Goal: Task Accomplishment & Management: Complete application form

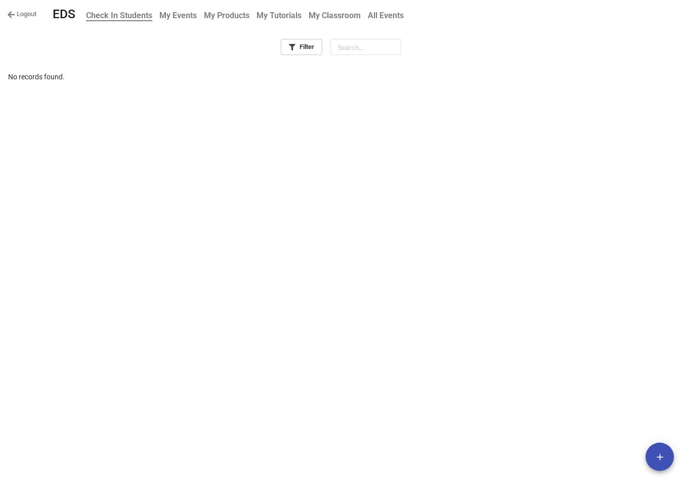
click at [192, 13] on b "My Events" at bounding box center [177, 16] width 37 height 10
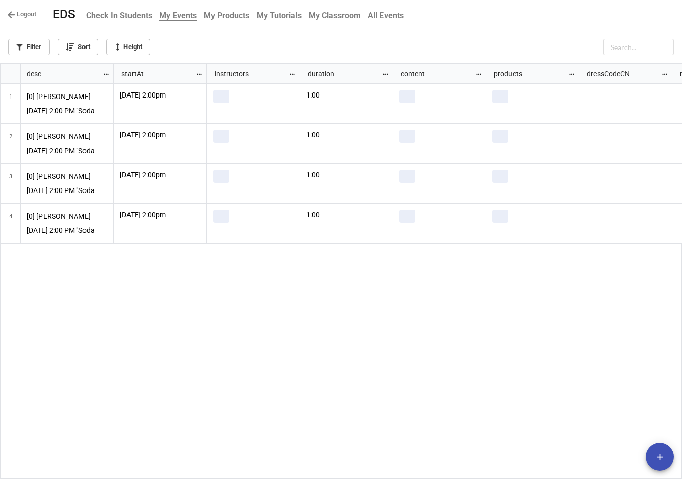
scroll to position [410, 675]
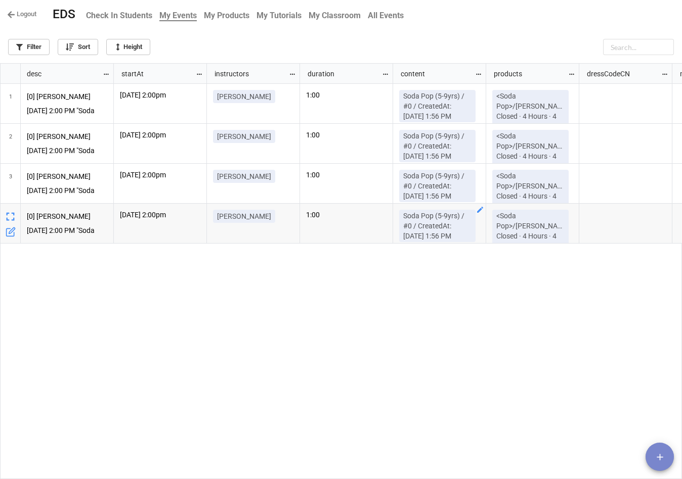
click at [667, 454] on span "add" at bounding box center [659, 457] width 28 height 11
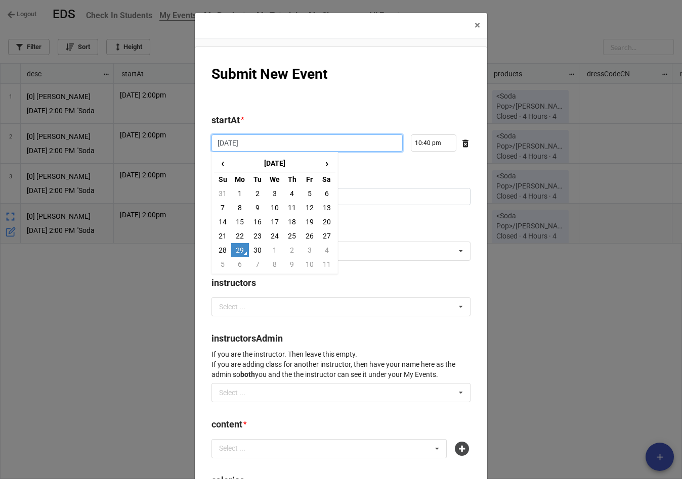
click at [325, 144] on input "2025-09-29" at bounding box center [306, 142] width 191 height 17
click at [227, 264] on td "5" at bounding box center [222, 264] width 17 height 14
type input "2025-10-05"
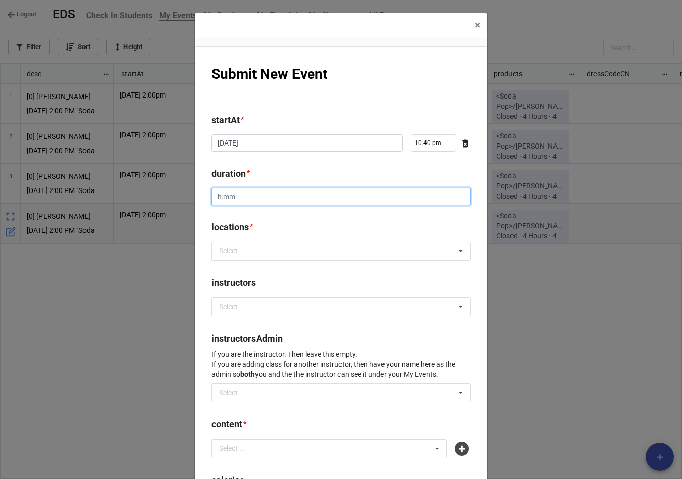
click at [275, 198] on input "duration *" at bounding box center [340, 196] width 259 height 17
type input "1:00"
click at [271, 256] on div "Select ... No results found." at bounding box center [340, 251] width 259 height 19
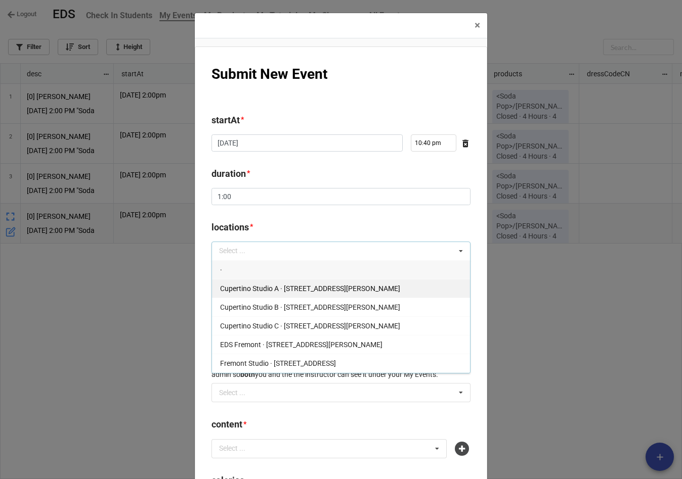
click at [273, 292] on span "Cupertino Studio A · 10268 Bandley Dr #107" at bounding box center [310, 289] width 180 height 8
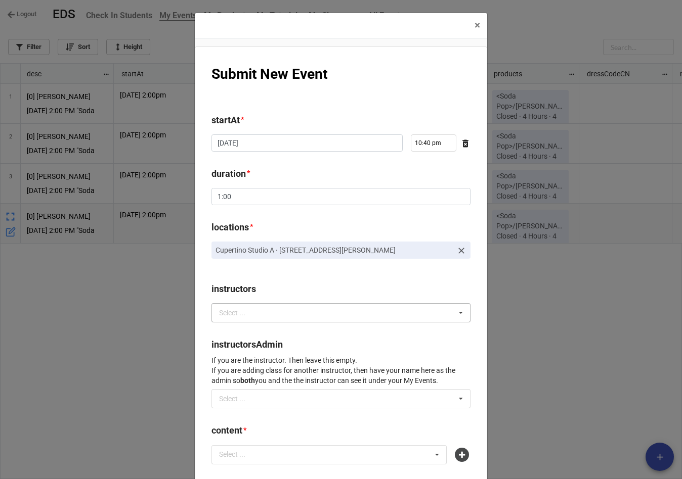
click at [240, 313] on div "Select ..." at bounding box center [237, 313] width 43 height 12
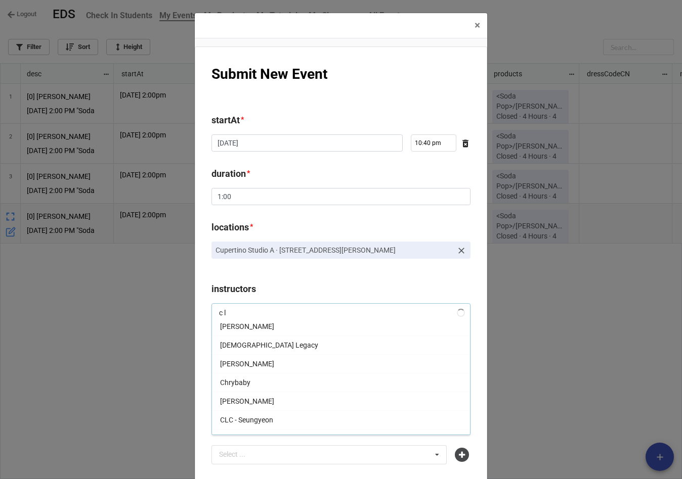
scroll to position [0, 0]
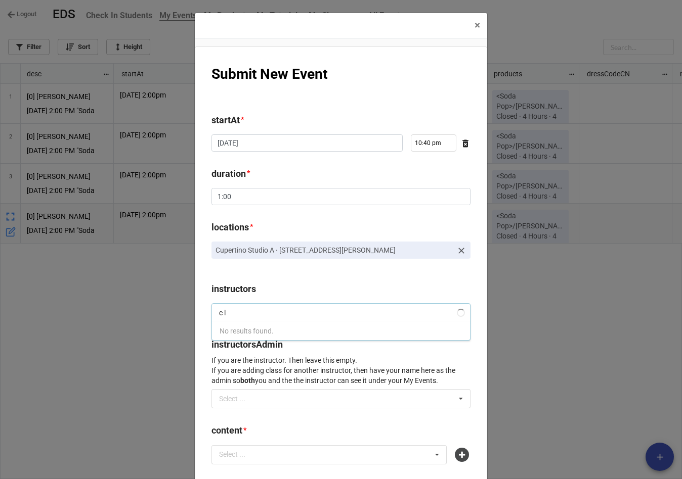
type input "c"
type input "cla"
click at [248, 330] on div "[PERSON_NAME]" at bounding box center [341, 331] width 258 height 19
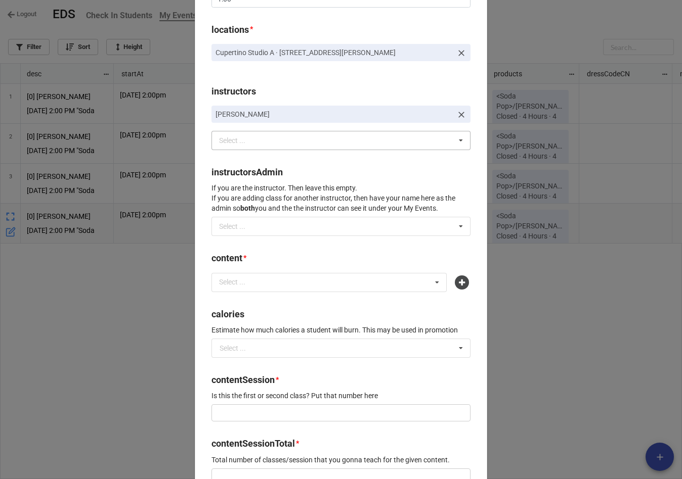
scroll to position [200, 0]
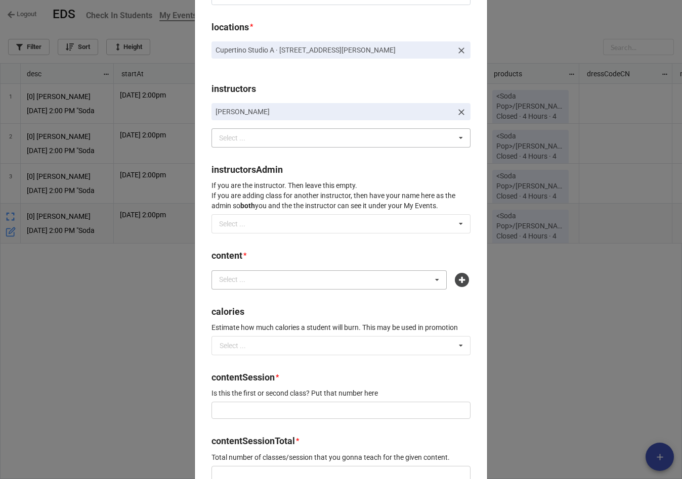
click at [278, 281] on div "Select ... No results found." at bounding box center [328, 280] width 235 height 19
click at [399, 253] on b "content *" at bounding box center [340, 258] width 259 height 18
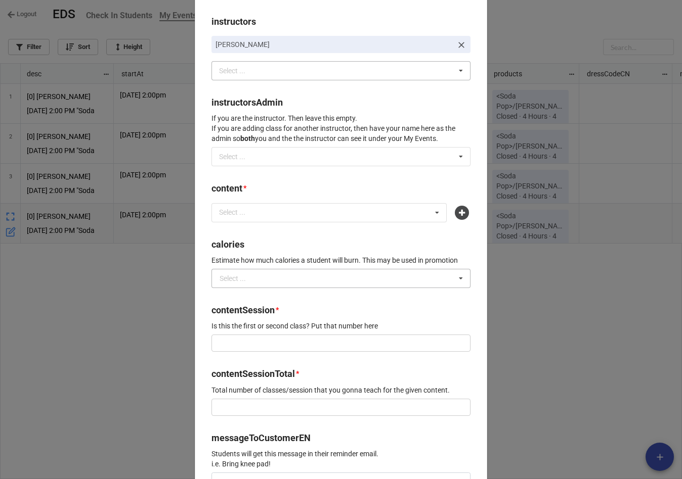
scroll to position [269, 0]
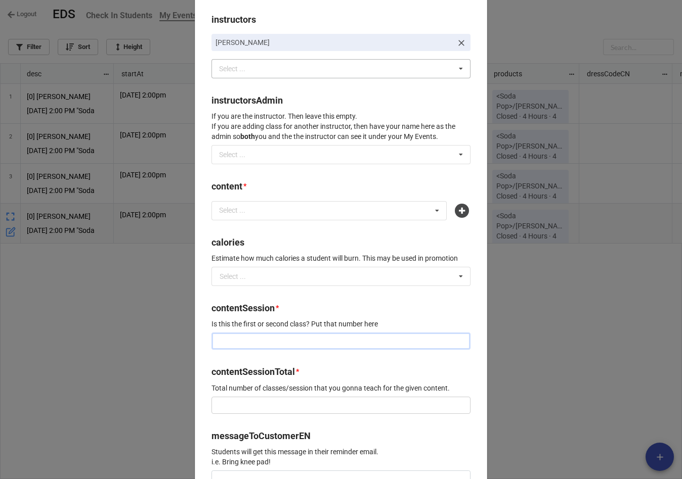
click at [302, 338] on input "text" at bounding box center [340, 341] width 259 height 17
type input "1"
click at [274, 407] on input "text" at bounding box center [340, 405] width 259 height 17
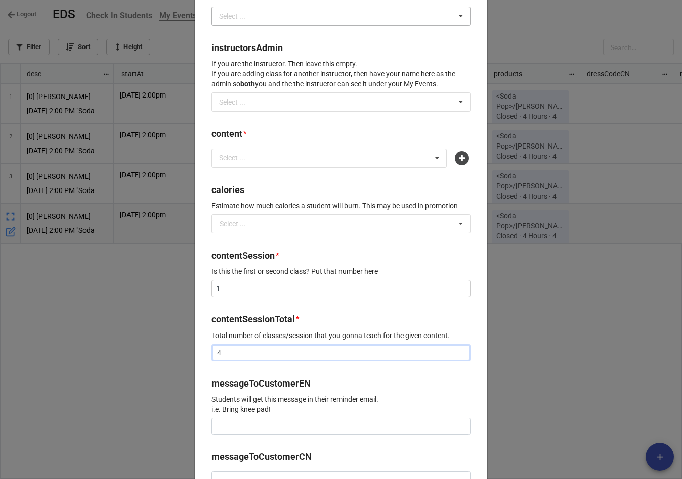
scroll to position [330, 0]
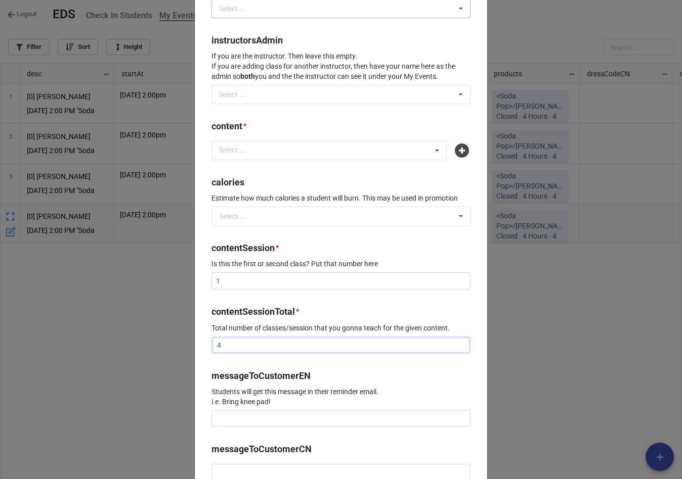
type input "4"
click at [285, 419] on input at bounding box center [340, 419] width 259 height 17
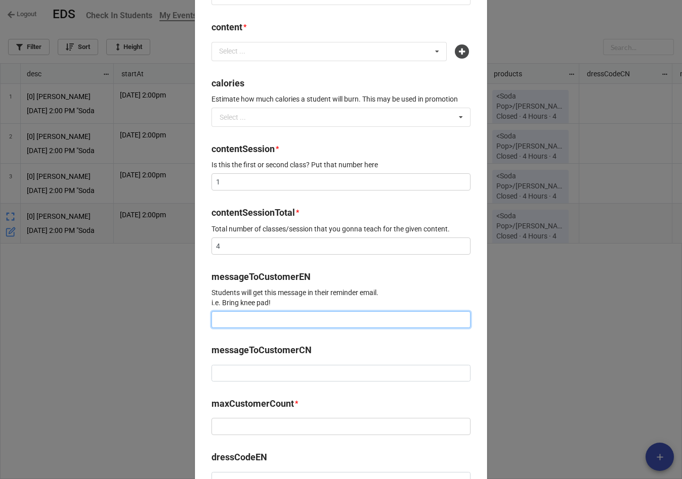
scroll to position [439, 0]
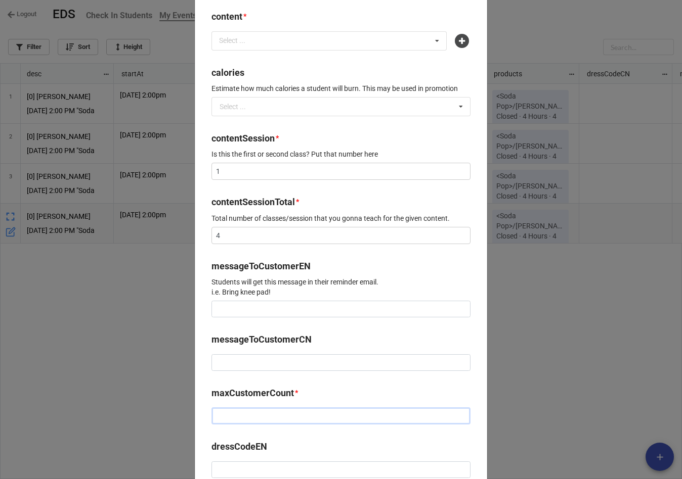
click at [256, 423] on input "text" at bounding box center [340, 416] width 259 height 17
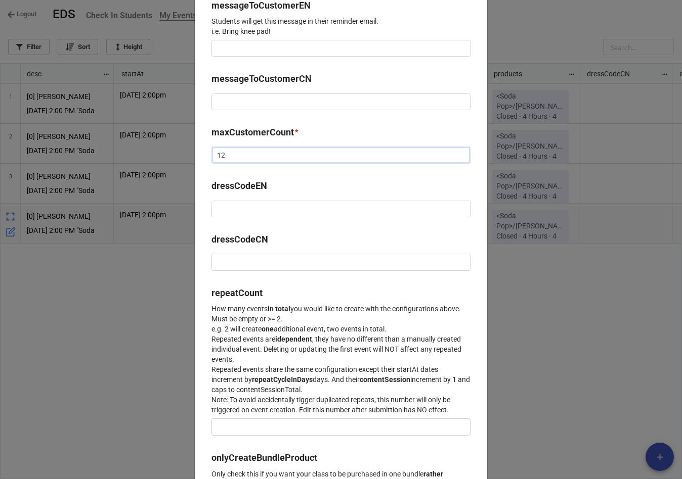
scroll to position [709, 0]
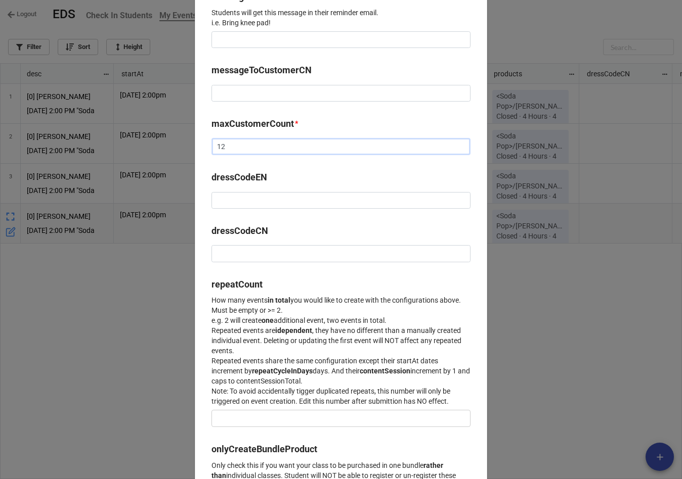
type input "12"
click at [257, 419] on input "text" at bounding box center [340, 418] width 259 height 17
type input "7"
click at [410, 309] on p "How many events in total you would like to create with the configurations above…" at bounding box center [340, 350] width 259 height 111
drag, startPoint x: 238, startPoint y: 425, endPoint x: 192, endPoint y: 425, distance: 46.0
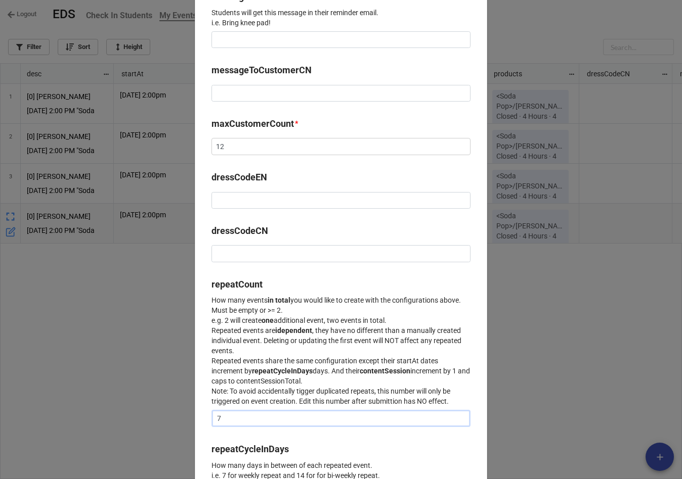
click at [258, 419] on input "7" at bounding box center [340, 418] width 259 height 17
click at [312, 424] on input "text" at bounding box center [340, 418] width 259 height 17
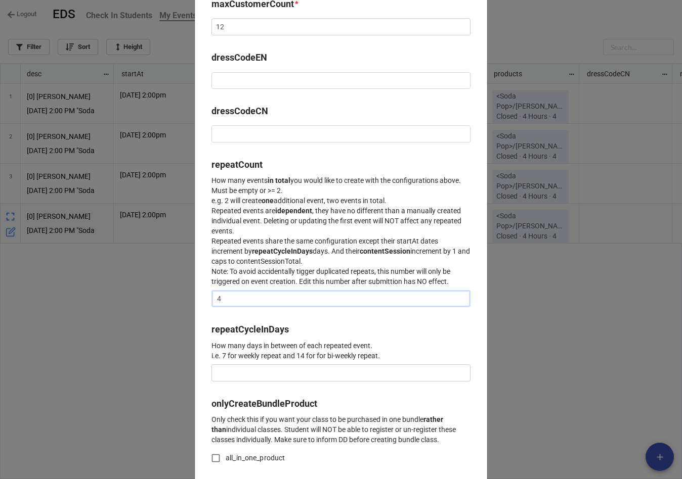
scroll to position [835, 0]
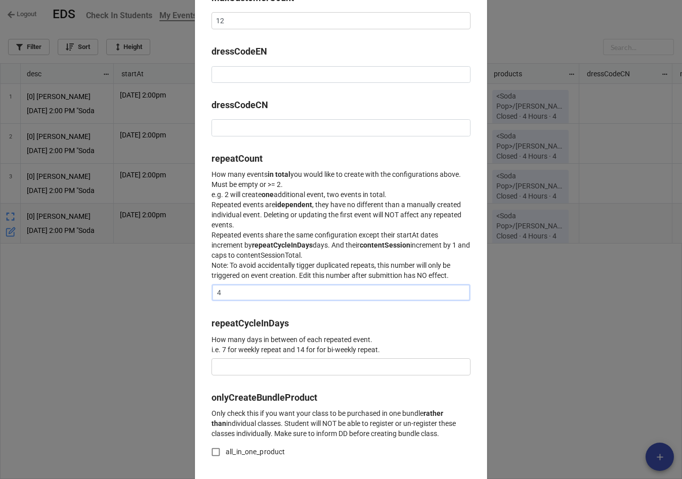
type input "4"
click at [300, 368] on input "text" at bounding box center [340, 366] width 259 height 17
type input "7"
click at [380, 399] on b "onlyCreateBundleProduct" at bounding box center [340, 400] width 259 height 18
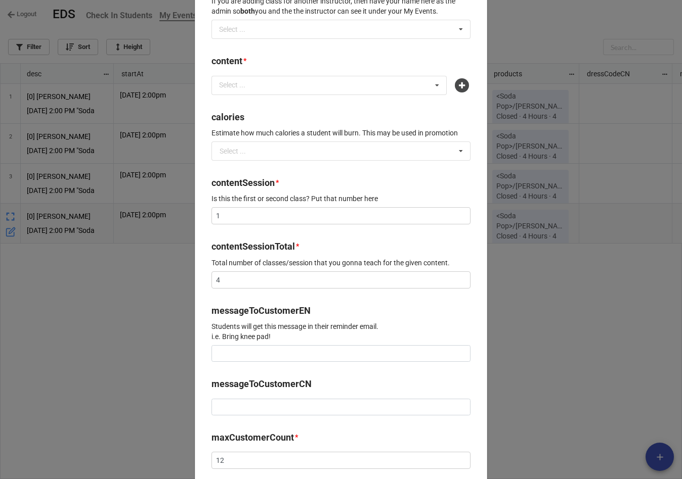
scroll to position [383, 0]
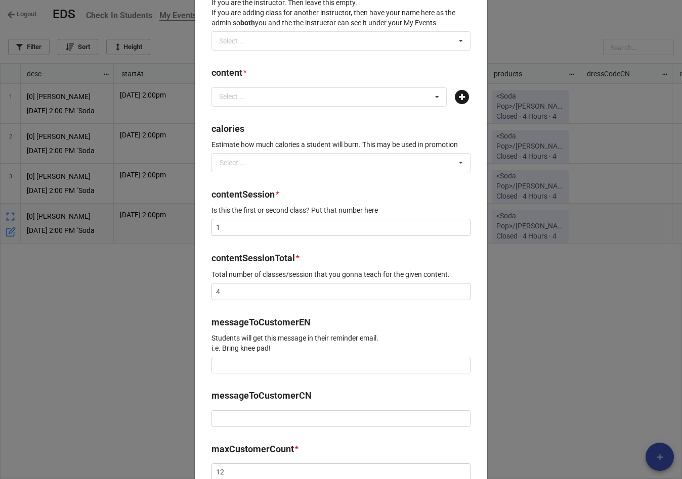
click at [456, 99] on icon at bounding box center [462, 97] width 14 height 14
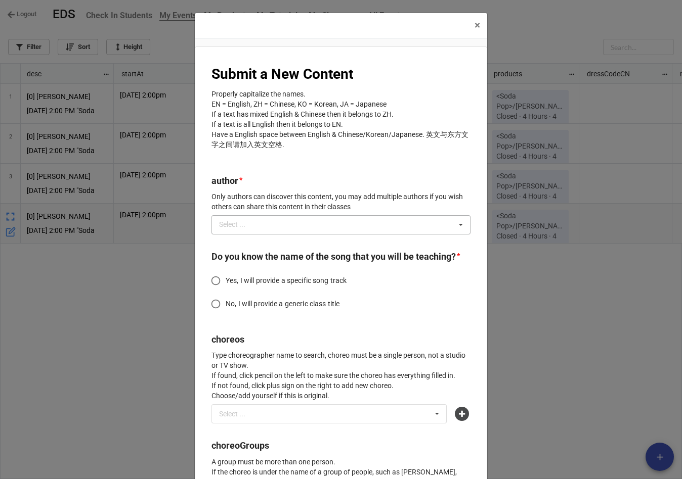
click at [262, 225] on div "Select ... No results found." at bounding box center [340, 224] width 259 height 19
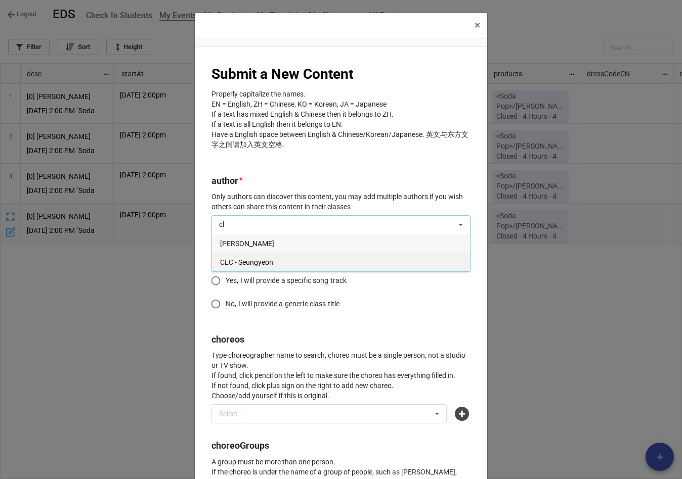
type input "cl"
click at [254, 253] on div "CLC - Seungyeon" at bounding box center [341, 262] width 258 height 19
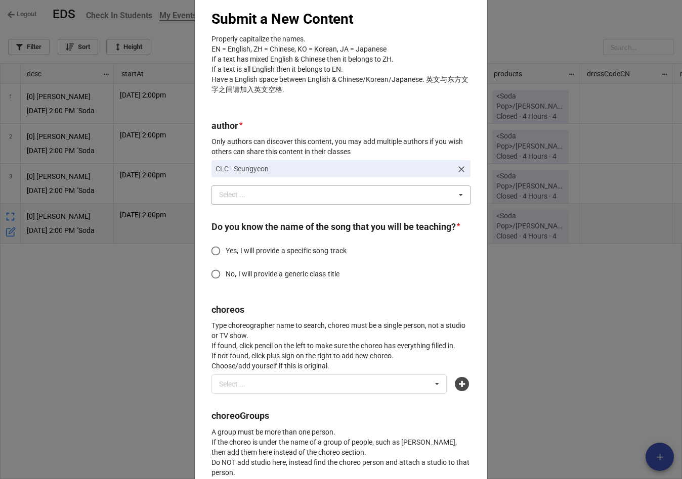
scroll to position [63, 0]
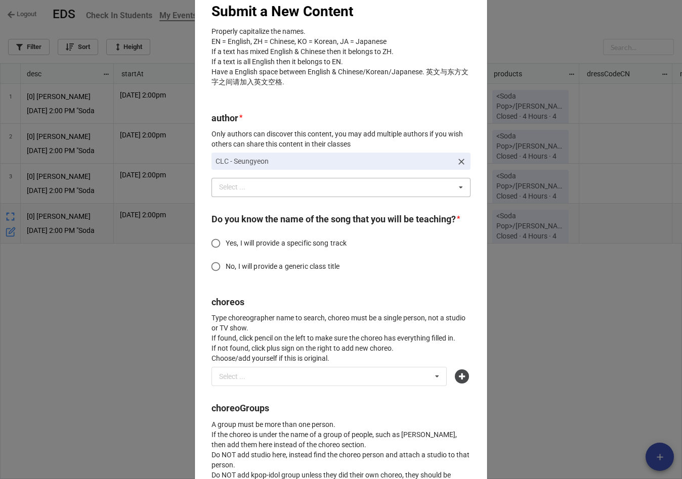
click at [288, 272] on span "No, I will provide a generic class title" at bounding box center [283, 266] width 114 height 11
click at [226, 277] on input "No, I will provide a generic class title" at bounding box center [216, 267] width 20 height 20
radio input "true"
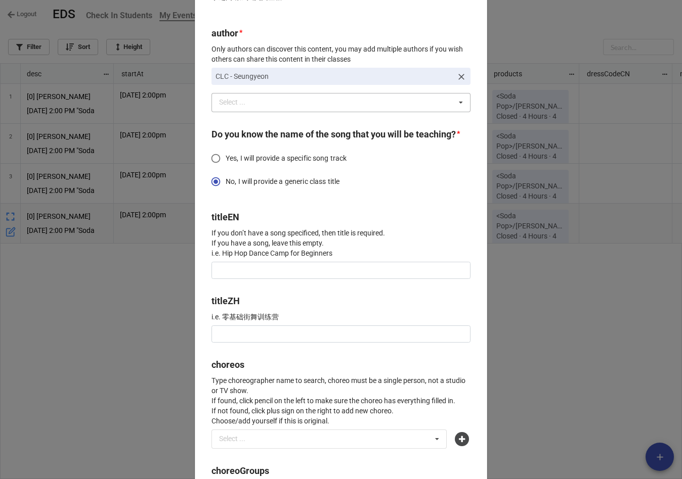
scroll to position [150, 0]
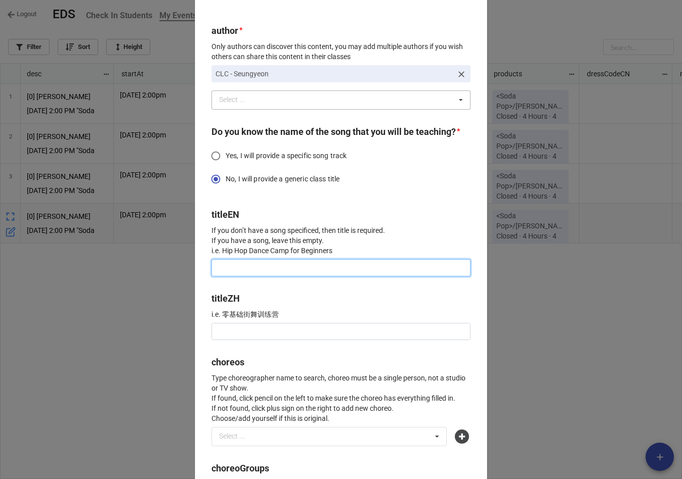
click at [304, 277] on input at bounding box center [340, 267] width 259 height 17
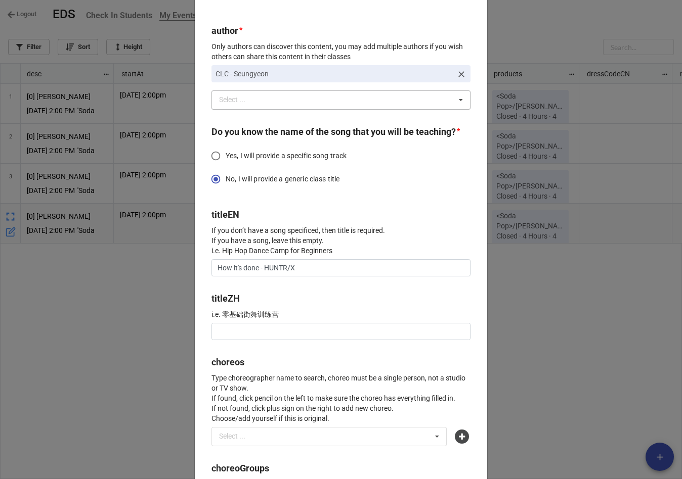
click at [404, 246] on p "If you don’t have a song specificed, then title is required. If you have a song…" at bounding box center [340, 241] width 259 height 30
click at [245, 277] on input "How it's done - HUNTR/X" at bounding box center [340, 267] width 259 height 17
click at [316, 277] on input "How It's Done - HUNTR/X" at bounding box center [340, 267] width 259 height 17
type input "How It's Done - HUNTR/X"
click at [278, 340] on input at bounding box center [340, 331] width 259 height 17
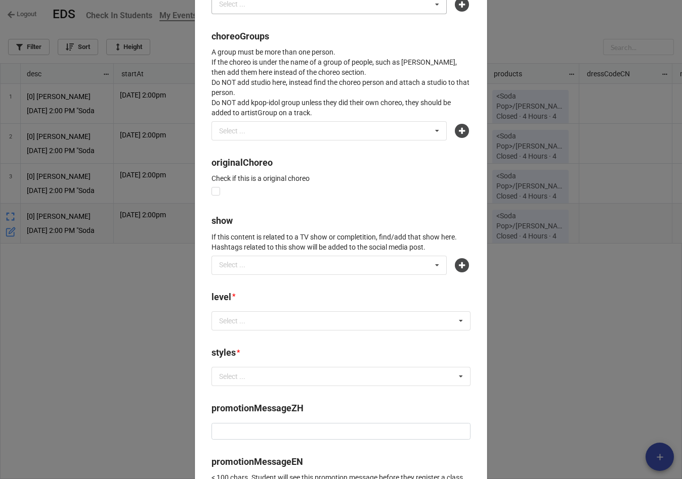
scroll to position [583, 0]
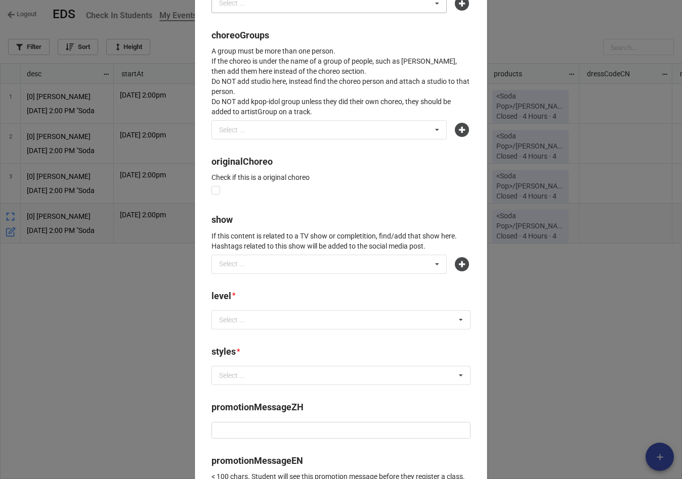
click at [300, 328] on div "Select ... No results found." at bounding box center [340, 319] width 259 height 19
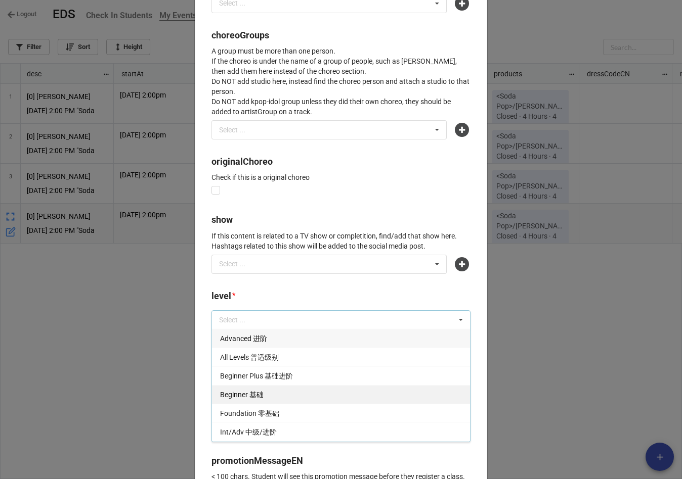
click at [272, 404] on div "Beginner 基础" at bounding box center [341, 394] width 258 height 19
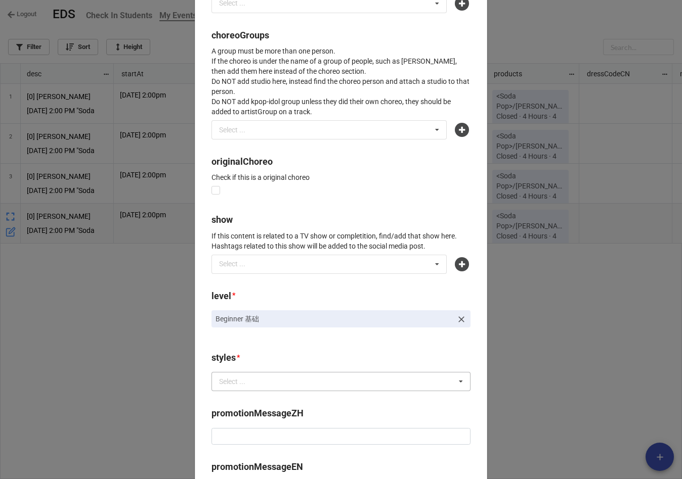
click at [281, 391] on div "Select ... No results found." at bounding box center [340, 381] width 259 height 19
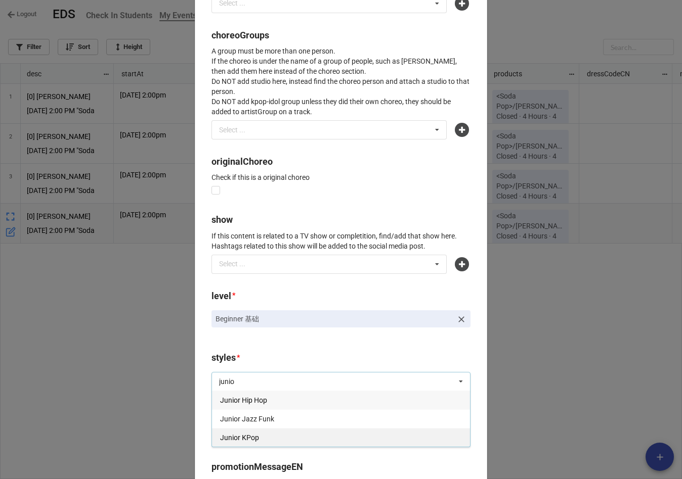
type input "junio"
click at [240, 442] on span "Junior KPop" at bounding box center [239, 438] width 39 height 8
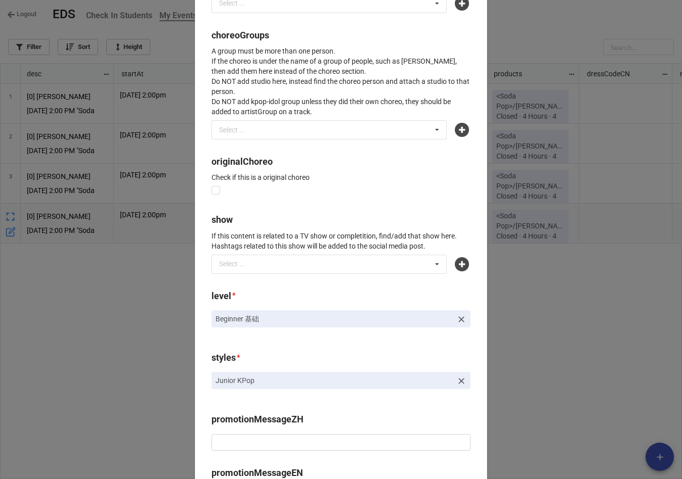
click at [224, 427] on label "promotionMessageZH" at bounding box center [257, 420] width 92 height 14
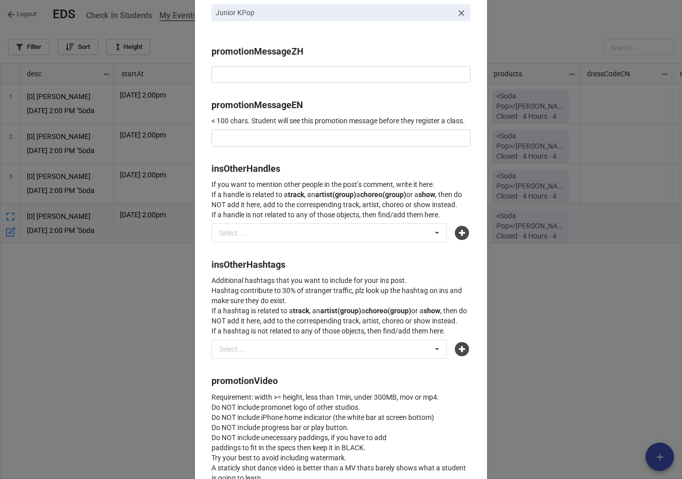
scroll to position [953, 0]
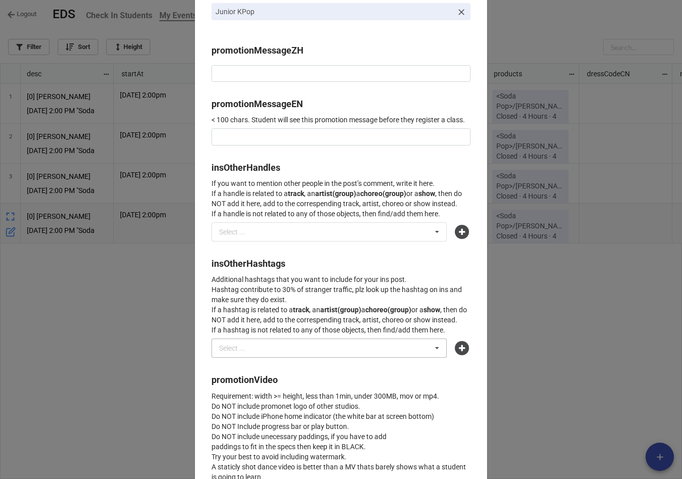
click at [268, 358] on div "Select ... No results found." at bounding box center [328, 348] width 235 height 19
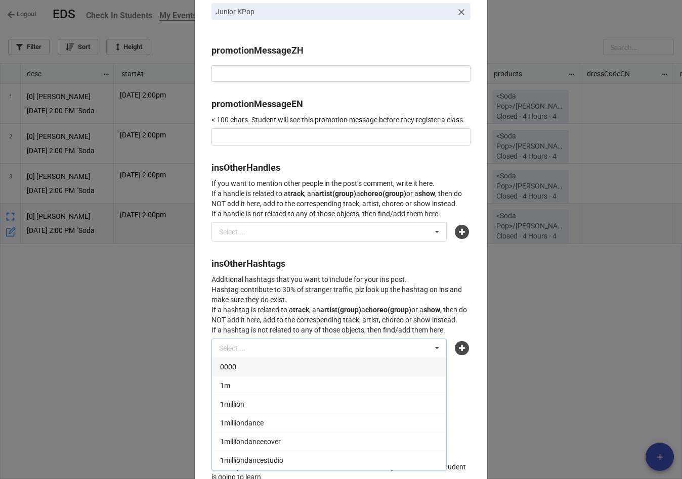
click at [268, 358] on div "Select ... 0000 1m 1million 1milliondance 1milliondancecover 1milliondancestudi…" at bounding box center [328, 348] width 235 height 19
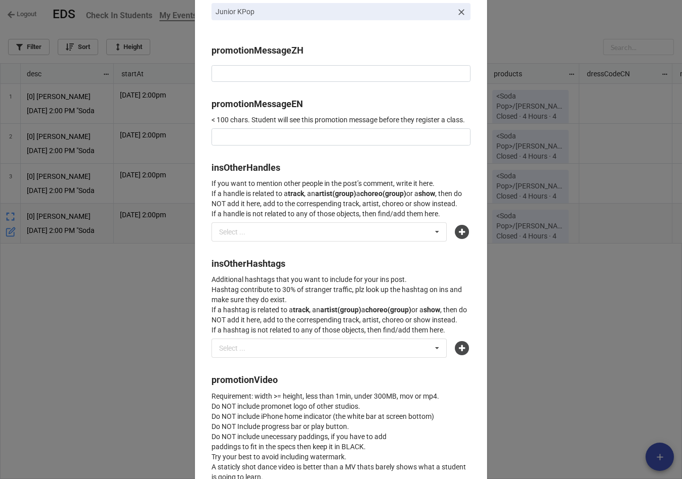
click at [295, 330] on p "Additional hashtags that you want to include for your ins post. Hashtag contrib…" at bounding box center [340, 305] width 259 height 61
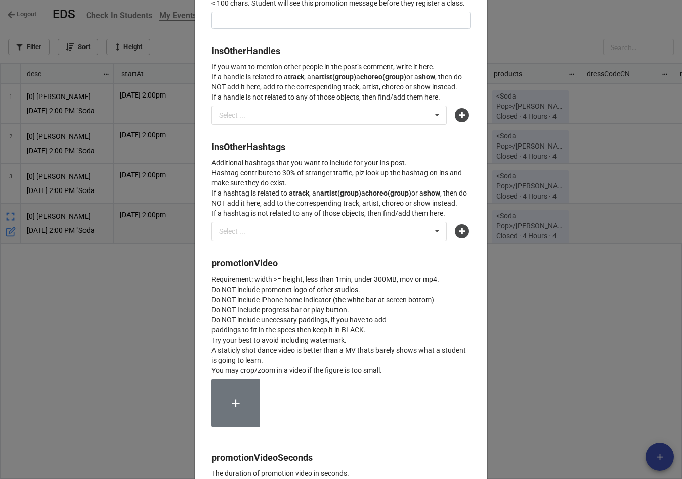
click at [304, 376] on p "Requirement: width >= height, less than 1min, under 300MB, mov or mp4. Do NOT i…" at bounding box center [340, 325] width 259 height 101
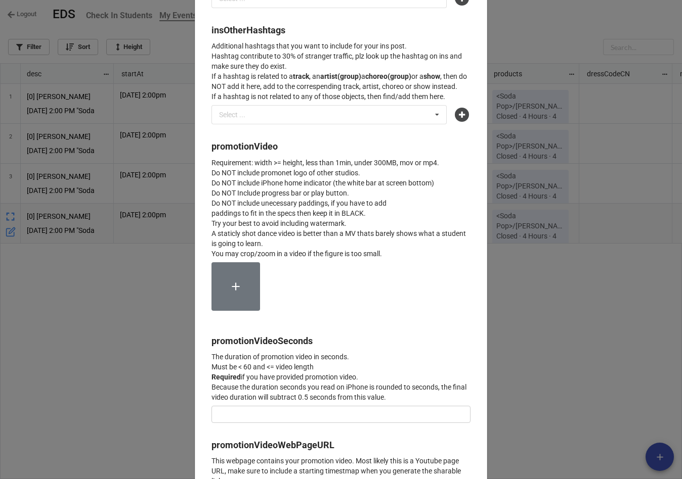
scroll to position [1188, 0]
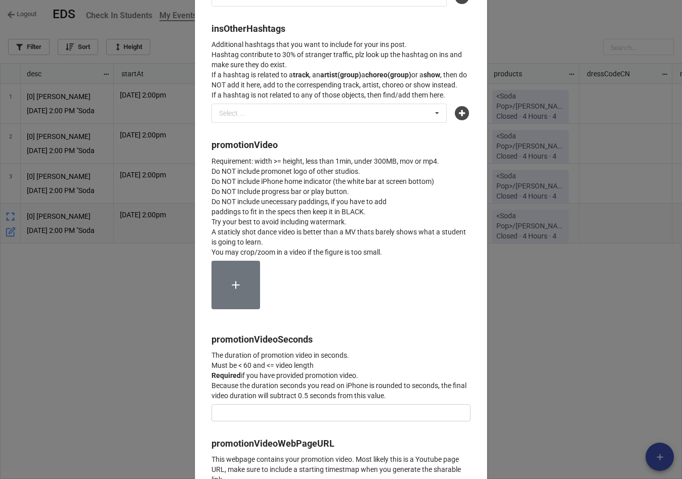
click at [238, 292] on icon at bounding box center [235, 285] width 13 height 13
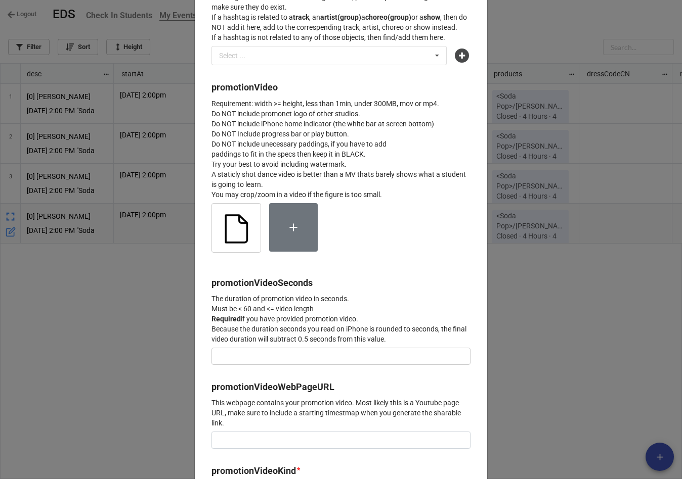
scroll to position [1258, 0]
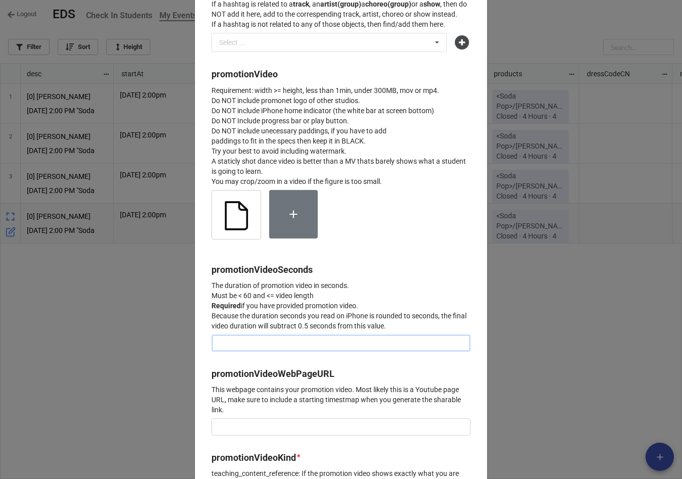
click at [257, 352] on input "text" at bounding box center [340, 343] width 259 height 17
type input "27"
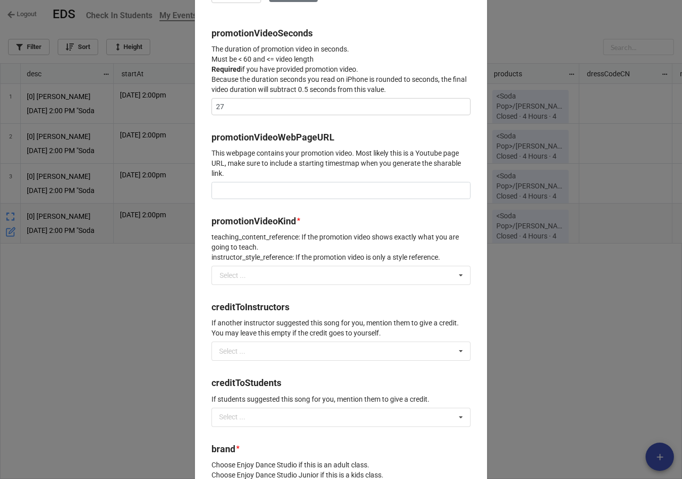
scroll to position [1498, 0]
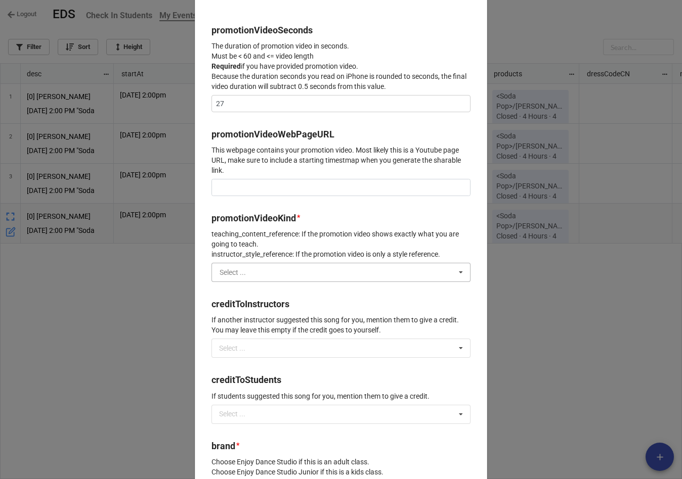
click at [347, 282] on input "text" at bounding box center [341, 272] width 258 height 18
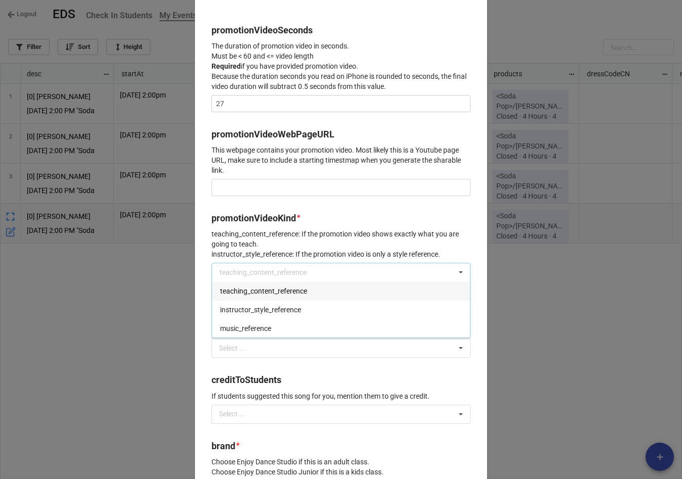
click at [307, 295] on span "teaching_content_reference" at bounding box center [263, 291] width 87 height 8
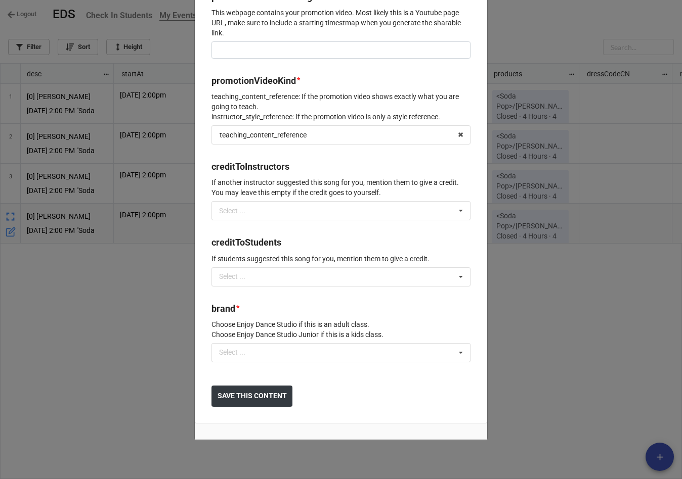
scroll to position [1663, 0]
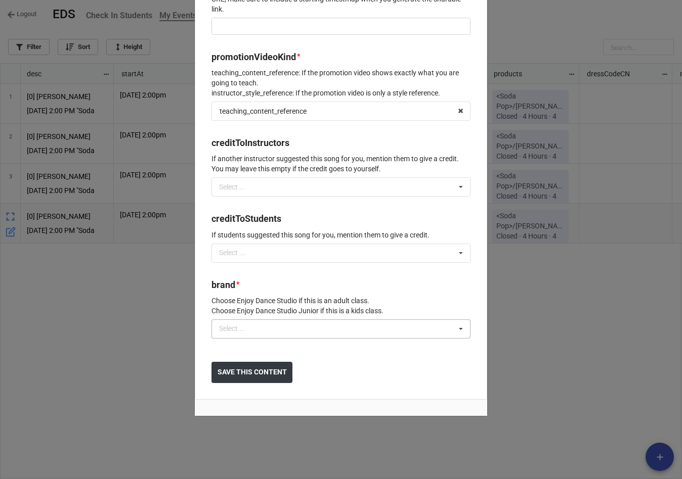
click at [250, 335] on div "Select ..." at bounding box center [237, 329] width 43 height 12
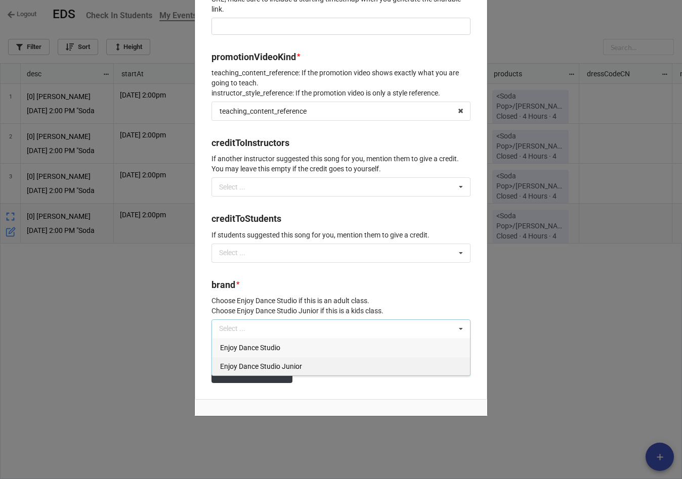
click at [280, 371] on span "Enjoy Dance Studio Junior" at bounding box center [261, 367] width 82 height 8
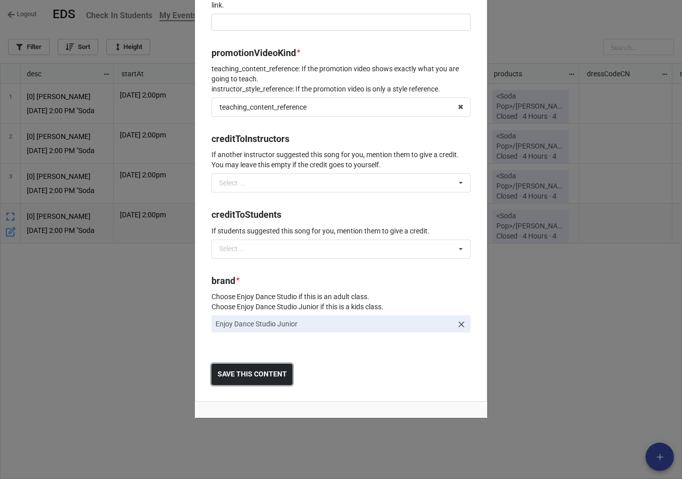
click at [266, 380] on b "SAVE THIS CONTENT" at bounding box center [251, 374] width 69 height 11
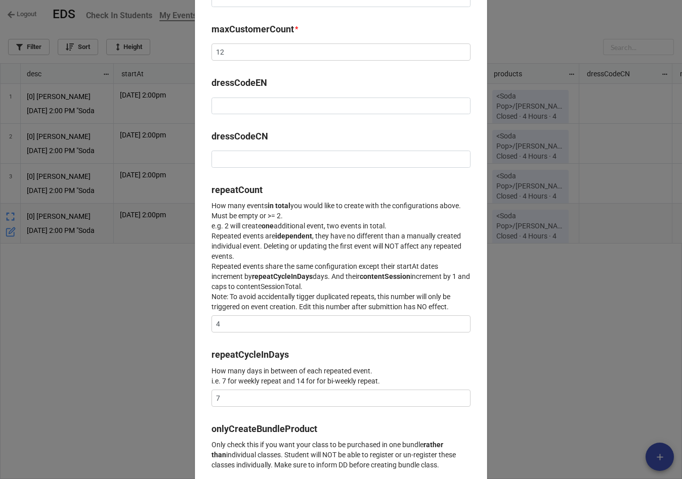
scroll to position [983, 0]
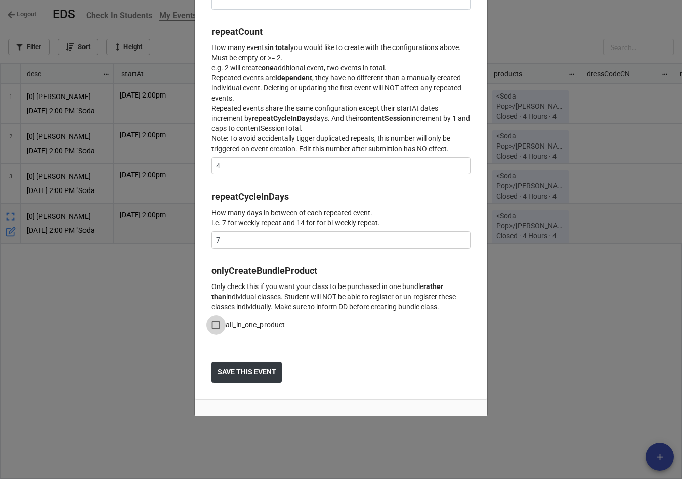
click at [220, 322] on input "all_in_one_product" at bounding box center [216, 326] width 20 height 20
checkbox input "true"
click at [241, 362] on button "SAVE THIS EVENT" at bounding box center [246, 372] width 70 height 21
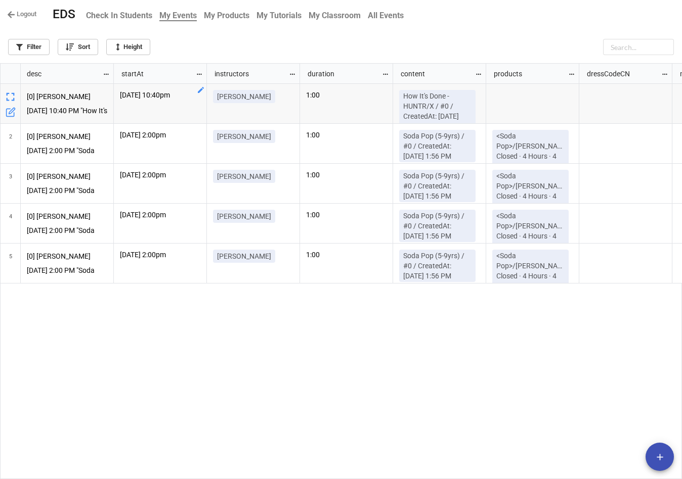
click at [249, 13] on b "My Products" at bounding box center [227, 16] width 46 height 10
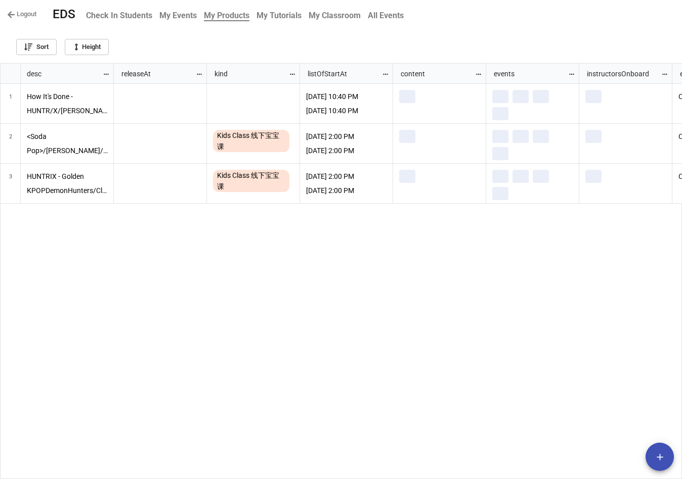
scroll to position [410, 675]
click at [258, 94] on div "grid" at bounding box center [253, 103] width 80 height 27
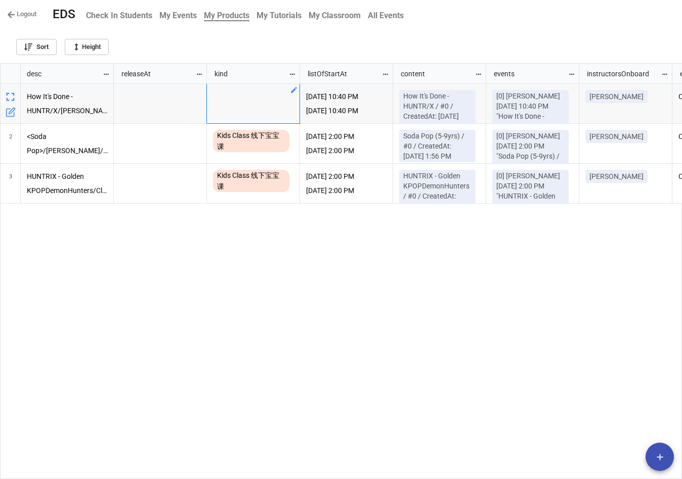
click at [294, 88] on icon "grid" at bounding box center [294, 90] width 8 height 8
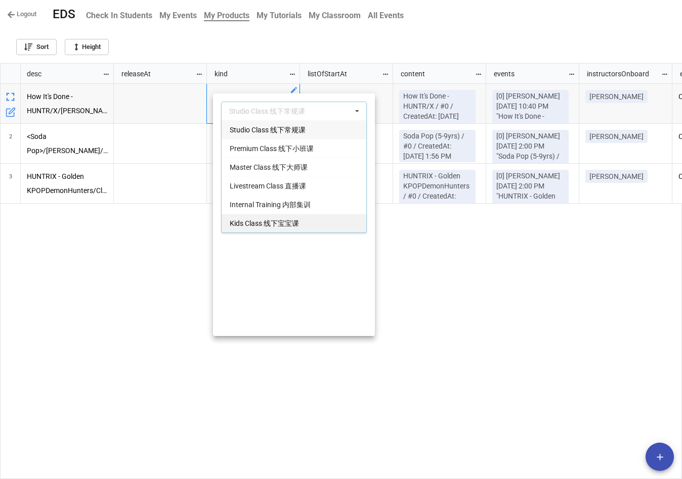
click at [307, 223] on div "Kids Class 线下宝宝课" at bounding box center [293, 223] width 145 height 19
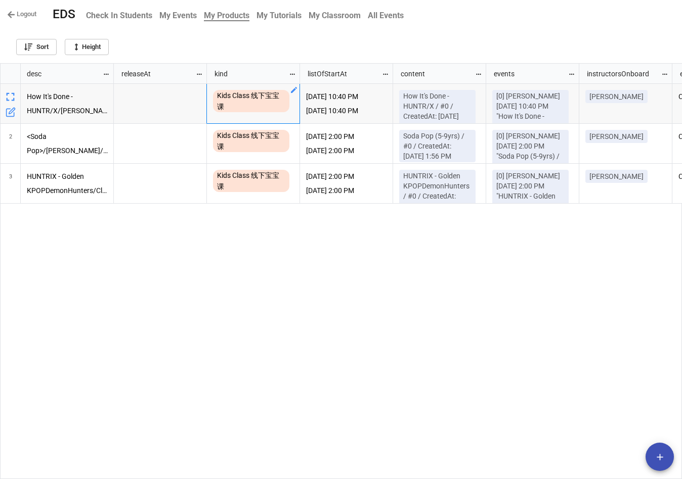
click at [287, 265] on div "Kids Class 线下宝宝课 [DATE] 10:40 PM [DATE] 10:40 PM [DATE] 10:40 PM [DATE] 10:40 P…" at bounding box center [398, 282] width 568 height 396
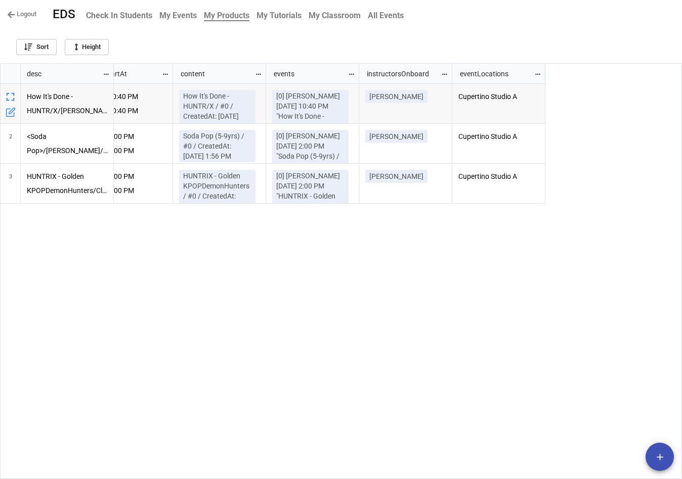
scroll to position [0, 0]
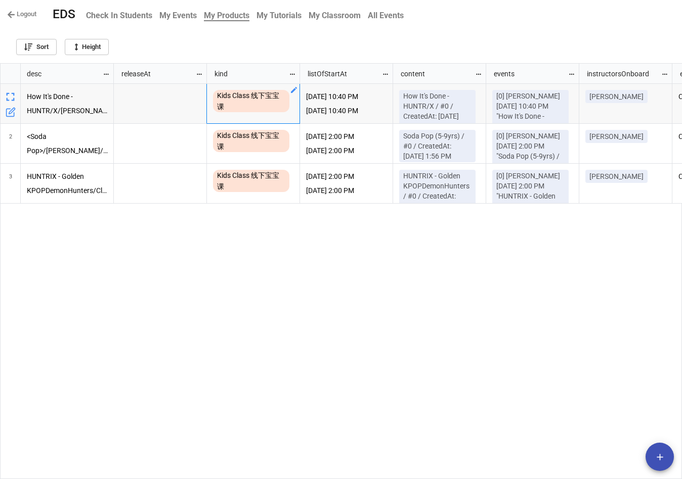
click at [186, 16] on b "My Events" at bounding box center [177, 16] width 37 height 10
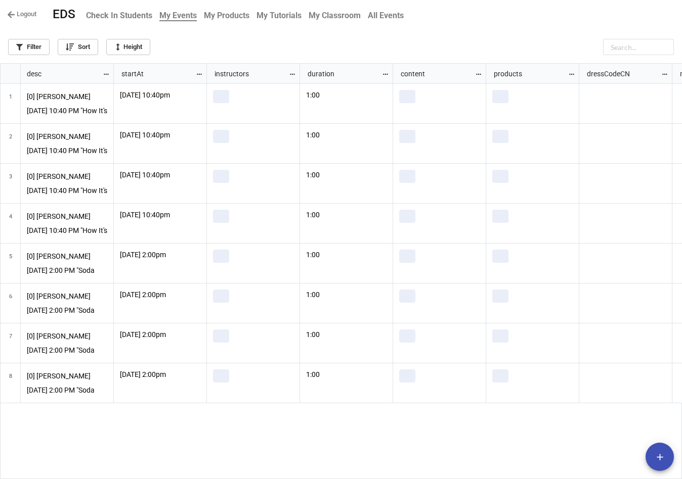
scroll to position [410, 675]
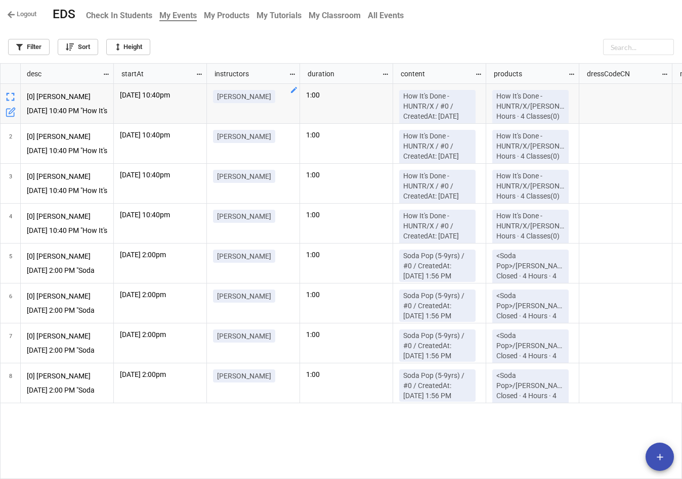
click at [244, 23] on link "My Products" at bounding box center [226, 16] width 53 height 20
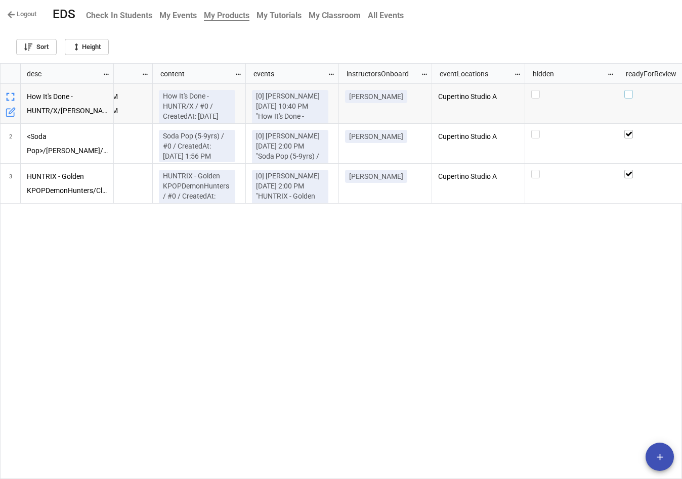
click at [630, 90] on label "grid" at bounding box center [664, 90] width 80 height 0
click at [543, 283] on div "[DATE] 10:40 PM [DATE] 10:40 PM [DATE] 10:40 PM [DATE] 10:40 PM How It's Done -…" at bounding box center [398, 282] width 568 height 396
